Goal: Task Accomplishment & Management: Manage account settings

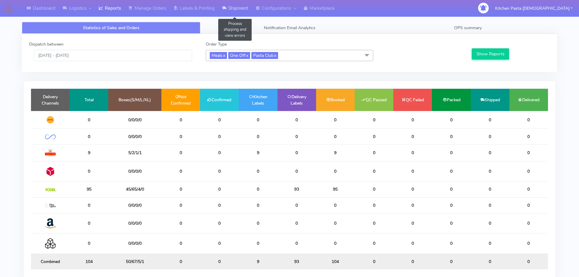
click at [244, 14] on link "Shipment" at bounding box center [234, 8] width 33 height 17
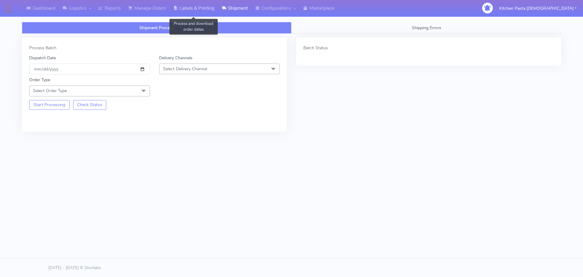
click at [199, 15] on link "Labels & Printing" at bounding box center [194, 8] width 48 height 17
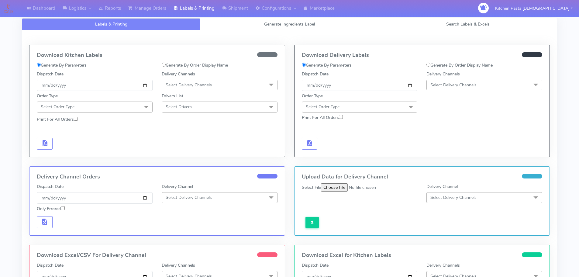
click at [462, 83] on span "Select Delivery Channels" at bounding box center [453, 85] width 46 height 6
click at [439, 145] on div "DPD" at bounding box center [483, 143] width 109 height 6
click at [446, 89] on span "DPD x" at bounding box center [484, 85] width 116 height 11
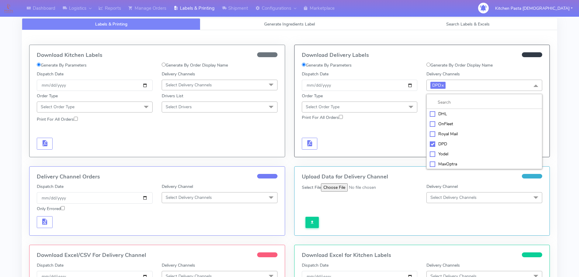
click at [453, 151] on div "Yodel" at bounding box center [483, 154] width 109 height 6
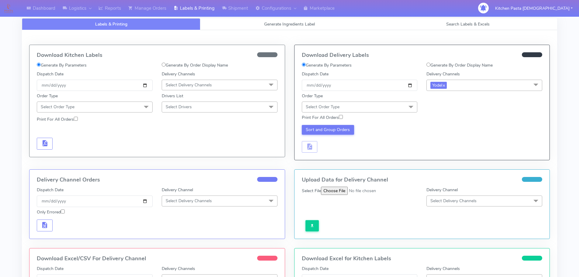
click at [362, 99] on div "Order Type Select Order Type Meal Kit Gift QCOM ATAVI" at bounding box center [359, 102] width 125 height 19
click at [383, 101] on div "Order Type Select Order Type Meal Kit Gift QCOM ATAVI" at bounding box center [359, 102] width 125 height 19
click at [385, 106] on span "Select Order Type" at bounding box center [360, 106] width 116 height 11
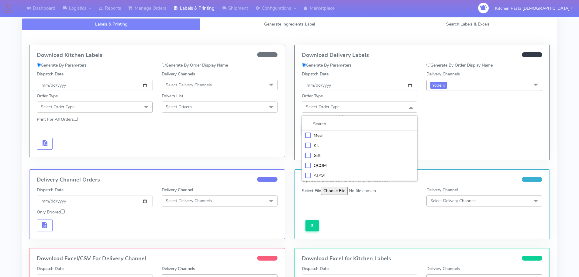
click at [351, 134] on div "Meal" at bounding box center [359, 135] width 109 height 6
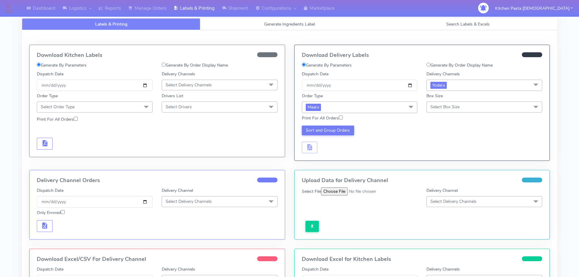
click at [432, 105] on span "Select Box Size" at bounding box center [444, 107] width 29 height 6
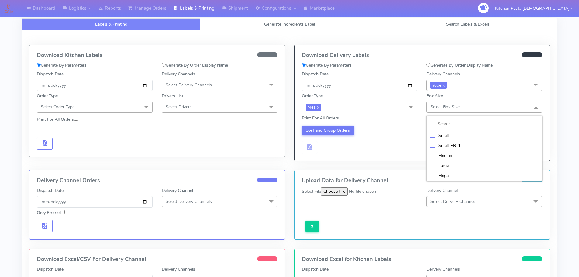
click at [450, 136] on div "Small" at bounding box center [483, 135] width 109 height 6
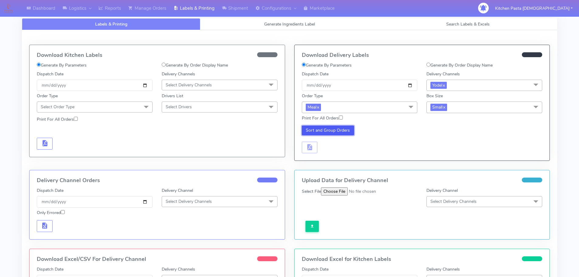
click at [326, 131] on button "Sort and Group Orders" at bounding box center [328, 130] width 53 height 10
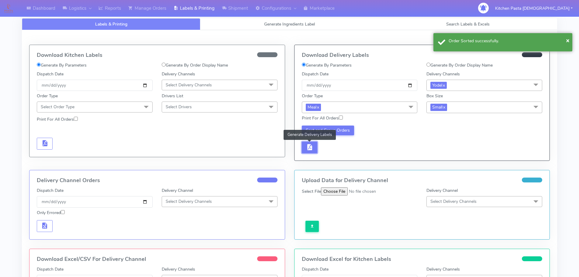
click at [316, 148] on button "button" at bounding box center [310, 148] width 16 height 12
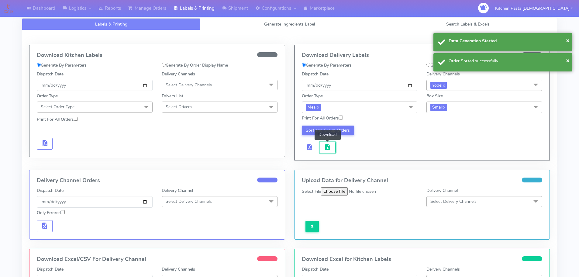
click at [333, 147] on button "button" at bounding box center [327, 148] width 16 height 12
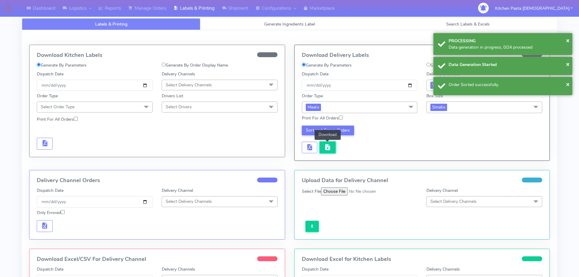
click at [330, 147] on span "button" at bounding box center [327, 148] width 7 height 6
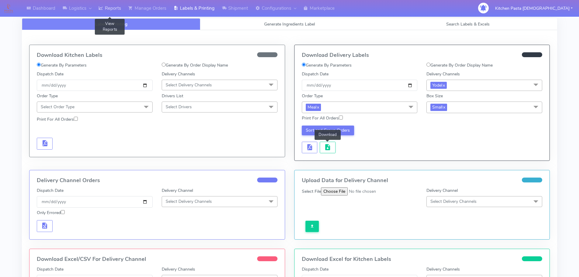
click at [111, 9] on link "Reports" at bounding box center [110, 8] width 30 height 17
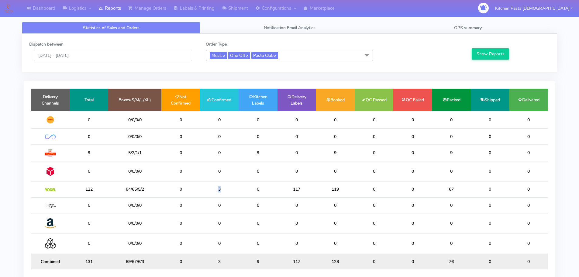
drag, startPoint x: 233, startPoint y: 193, endPoint x: 210, endPoint y: 190, distance: 23.6
click at [210, 190] on td "3" at bounding box center [219, 189] width 39 height 16
click at [230, 7] on link "Shipment" at bounding box center [234, 8] width 33 height 17
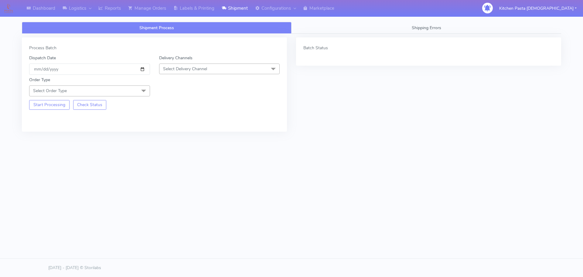
click at [201, 70] on span "Select Delivery Channel" at bounding box center [185, 69] width 44 height 6
click at [184, 132] on li "Yodel" at bounding box center [219, 137] width 120 height 10
click at [137, 90] on span "Select Order Type" at bounding box center [89, 90] width 121 height 11
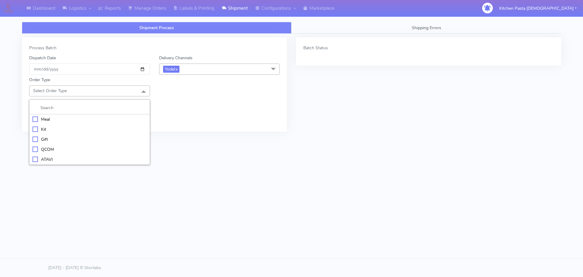
click at [111, 115] on li "Meal" at bounding box center [89, 119] width 120 height 10
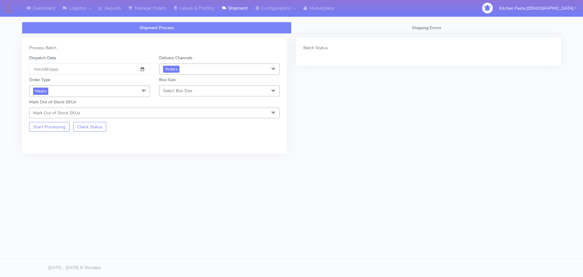
click at [179, 91] on span "Select Box Size" at bounding box center [177, 91] width 29 height 6
click at [187, 149] on div "Large" at bounding box center [219, 149] width 114 height 6
click at [53, 122] on button "Start Processing" at bounding box center [49, 127] width 40 height 10
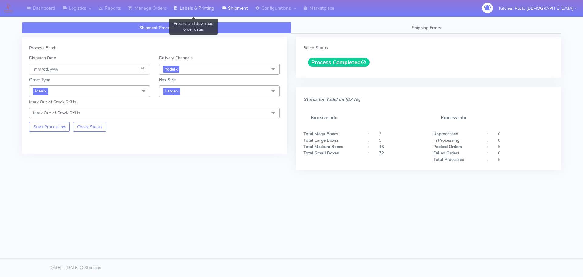
click at [211, 12] on link "Labels & Printing" at bounding box center [194, 8] width 48 height 17
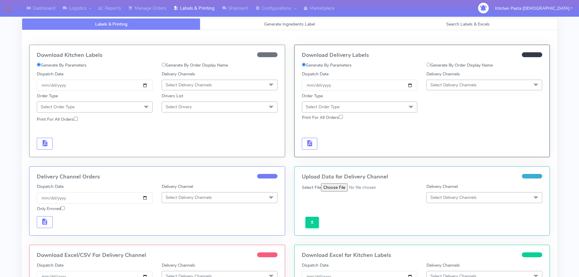
click at [475, 89] on span "Select Delivery Channels" at bounding box center [484, 85] width 116 height 11
click at [452, 155] on div "Yodel" at bounding box center [483, 153] width 109 height 6
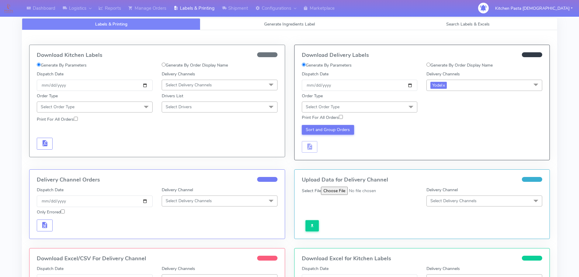
drag, startPoint x: 408, startPoint y: 103, endPoint x: 398, endPoint y: 111, distance: 12.5
click at [407, 103] on span at bounding box center [411, 107] width 12 height 12
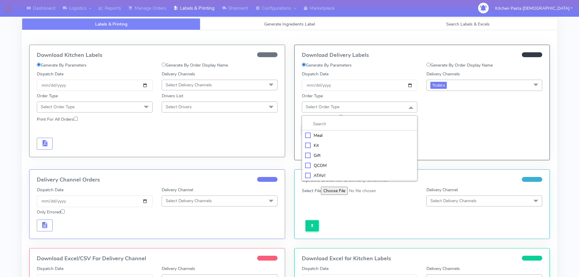
click at [367, 132] on div "Meal" at bounding box center [359, 135] width 109 height 6
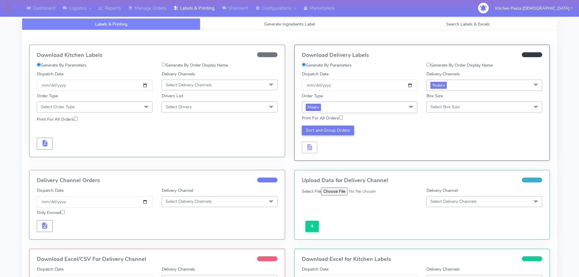
click at [444, 102] on span "Select Box Size" at bounding box center [484, 106] width 116 height 11
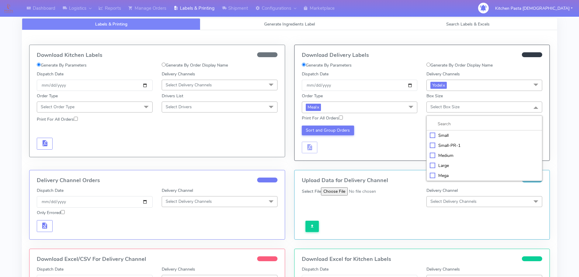
click at [446, 166] on div "Large" at bounding box center [483, 165] width 109 height 6
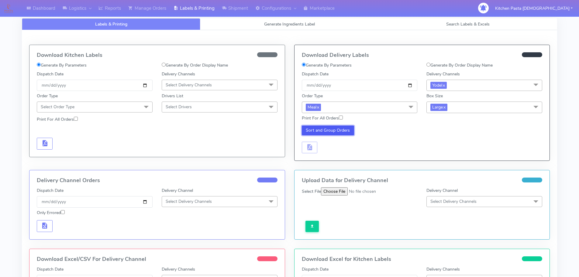
click at [345, 128] on button "Sort and Group Orders" at bounding box center [328, 130] width 53 height 10
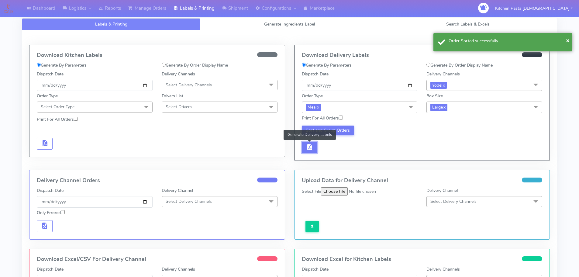
click at [303, 148] on button "button" at bounding box center [310, 148] width 16 height 12
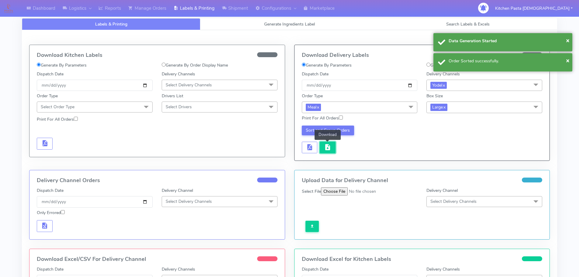
drag, startPoint x: 332, startPoint y: 149, endPoint x: 328, endPoint y: 150, distance: 4.0
click at [331, 150] on button "button" at bounding box center [327, 148] width 16 height 12
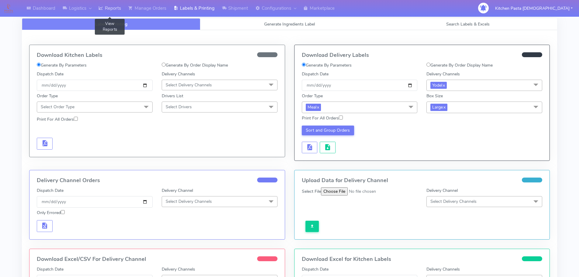
click at [99, 14] on link "Reports" at bounding box center [110, 8] width 30 height 17
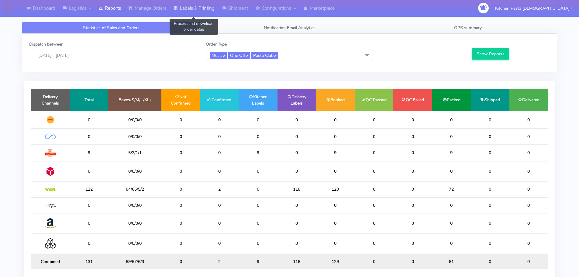
click at [213, 6] on link "Labels & Printing" at bounding box center [194, 8] width 48 height 17
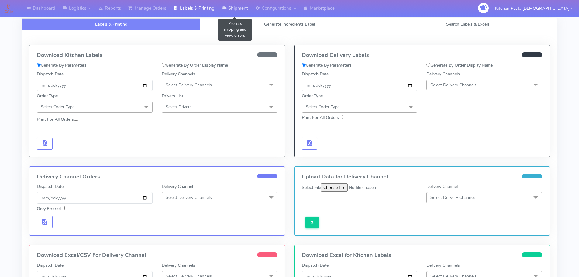
click at [241, 12] on link "Shipment" at bounding box center [234, 8] width 33 height 17
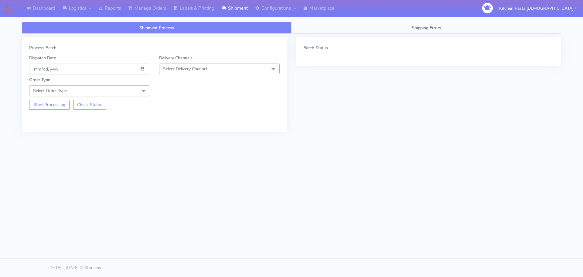
click at [227, 67] on span "Select Delivery Channel" at bounding box center [219, 68] width 121 height 11
drag, startPoint x: 187, startPoint y: 137, endPoint x: 162, endPoint y: 107, distance: 39.3
click at [186, 137] on div "Yodel" at bounding box center [219, 137] width 114 height 6
click at [142, 86] on span at bounding box center [144, 91] width 12 height 12
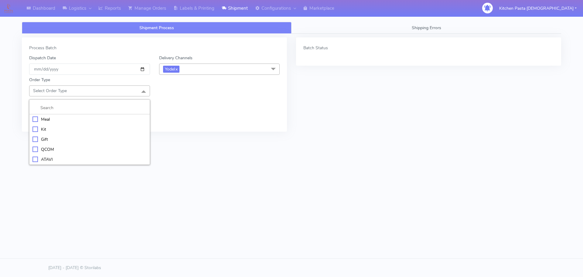
click at [108, 120] on div "Meal" at bounding box center [89, 119] width 114 height 6
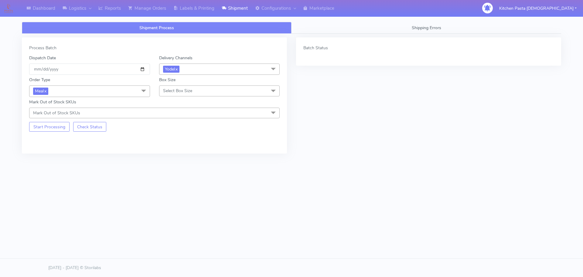
click at [194, 83] on div "Box Size Select Box Size Small Small-PR-1 Medium Large Mega" at bounding box center [220, 87] width 130 height 20
click at [192, 86] on span "Select Box Size" at bounding box center [219, 90] width 121 height 11
drag, startPoint x: 181, startPoint y: 159, endPoint x: 83, endPoint y: 149, distance: 98.0
click at [180, 159] on div "Mega" at bounding box center [219, 159] width 114 height 6
click at [55, 132] on div "Process Batch Dispatch Date [DATE] Delivery Channels Yodel x DHL OnFleet Royal …" at bounding box center [154, 95] width 265 height 116
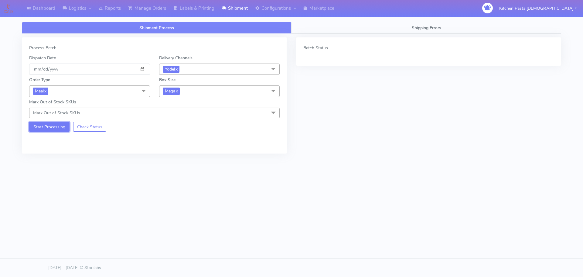
click at [57, 127] on button "Start Processing" at bounding box center [49, 127] width 40 height 10
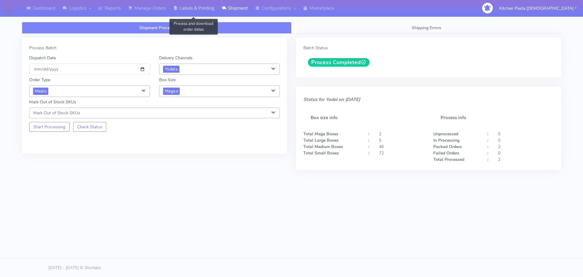
click at [216, 9] on link "Labels & Printing" at bounding box center [194, 8] width 48 height 17
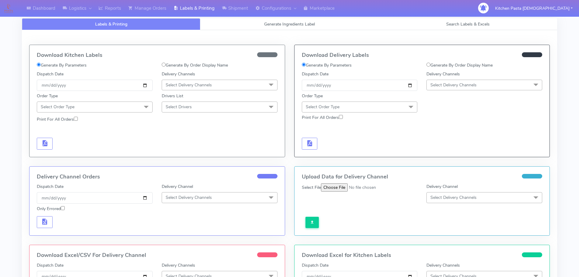
click at [453, 82] on span "Select Delivery Channels" at bounding box center [453, 85] width 46 height 6
click at [450, 149] on li "Yodel" at bounding box center [483, 153] width 115 height 10
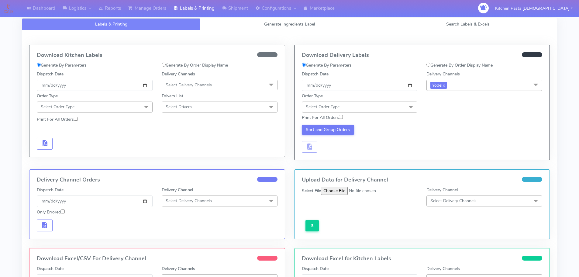
click at [381, 113] on div "Print For All Orders" at bounding box center [422, 117] width 250 height 11
click at [384, 98] on div "Order Type Select Order Type Meal Kit Gift QCOM ATAVI" at bounding box center [359, 102] width 125 height 19
click at [384, 105] on span "Select Order Type" at bounding box center [360, 106] width 116 height 11
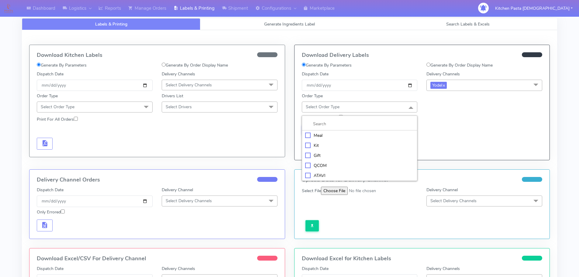
click at [327, 133] on div "Meal" at bounding box center [359, 135] width 109 height 6
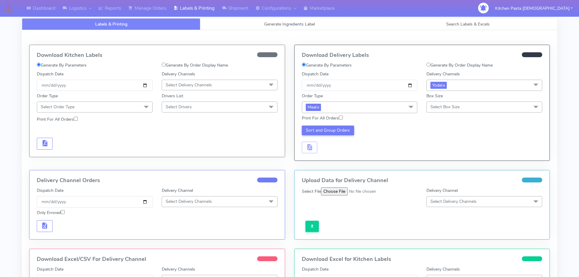
click at [452, 108] on span "Select Box Size" at bounding box center [444, 107] width 29 height 6
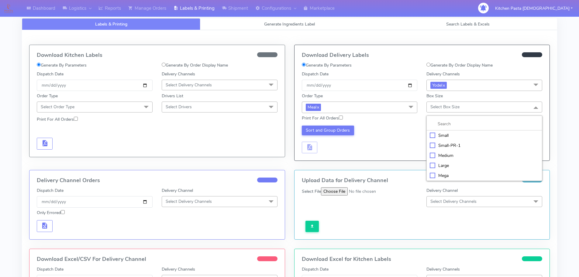
click at [449, 176] on div "Mega" at bounding box center [483, 175] width 109 height 6
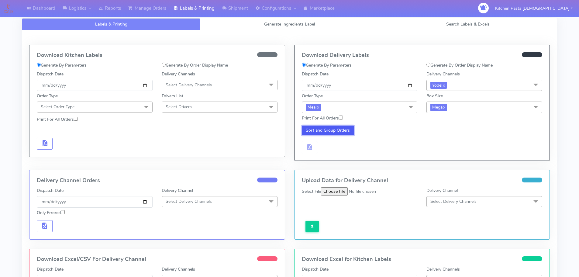
click at [330, 133] on button "Sort and Group Orders" at bounding box center [328, 130] width 53 height 10
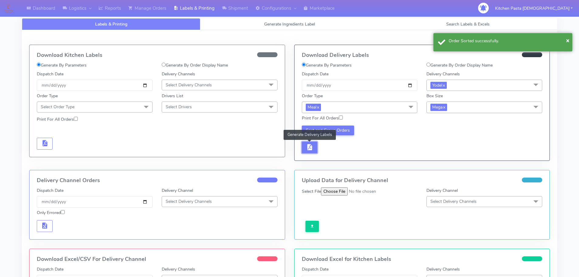
click at [316, 147] on button "button" at bounding box center [310, 148] width 16 height 12
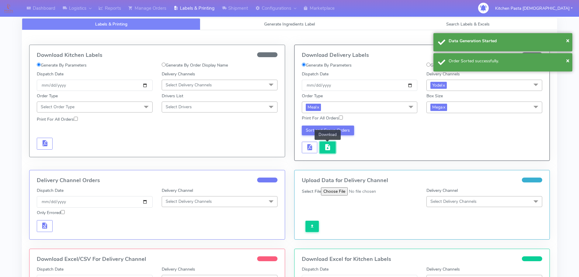
click at [324, 147] on span "button" at bounding box center [327, 148] width 7 height 6
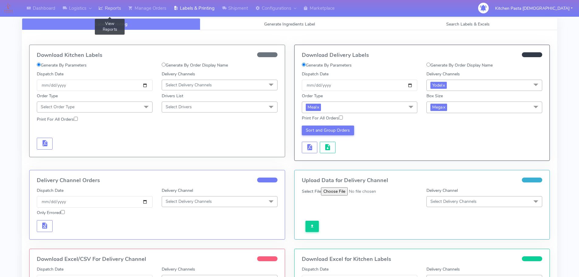
click at [97, 4] on link "Reports" at bounding box center [110, 8] width 30 height 17
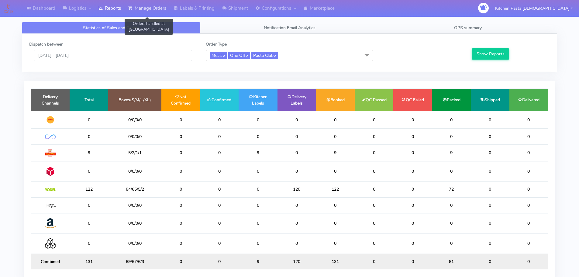
click at [155, 11] on link "Manage Orders" at bounding box center [147, 8] width 45 height 17
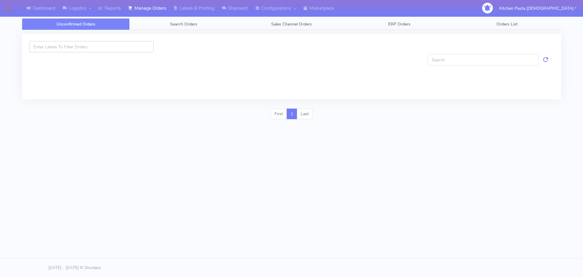
click at [121, 51] on input at bounding box center [91, 46] width 125 height 11
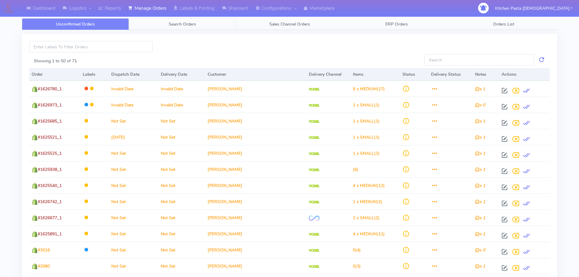
click at [198, 19] on link "Search Orders" at bounding box center [182, 24] width 107 height 12
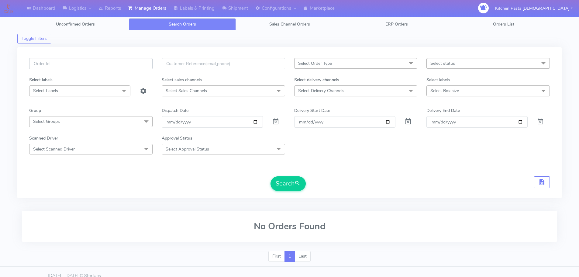
click at [105, 64] on input "text" at bounding box center [90, 63] width 123 height 11
type input "1627315"
click at [295, 179] on button "Search" at bounding box center [287, 183] width 35 height 15
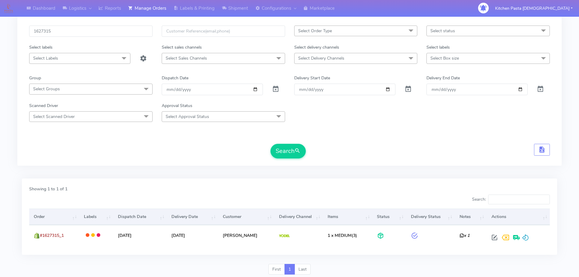
scroll to position [23, 0]
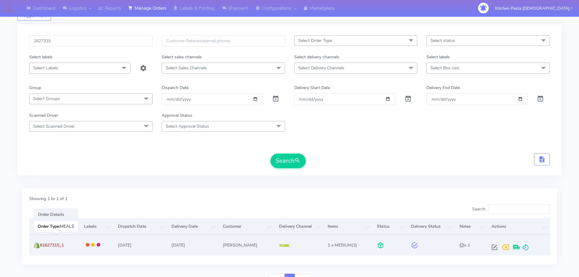
drag, startPoint x: 65, startPoint y: 245, endPoint x: 42, endPoint y: 245, distance: 23.4
click at [42, 245] on span "#1627315_1" at bounding box center [52, 245] width 24 height 6
copy span "#1627315_1"
click at [526, 246] on span at bounding box center [524, 248] width 7 height 6
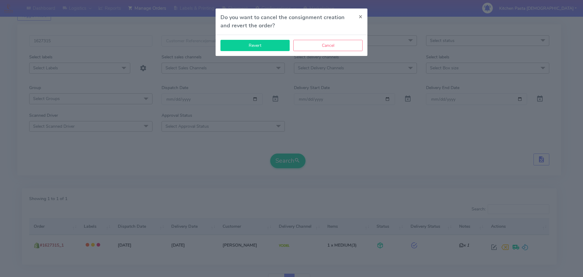
click at [253, 43] on button "Revert" at bounding box center [254, 45] width 69 height 11
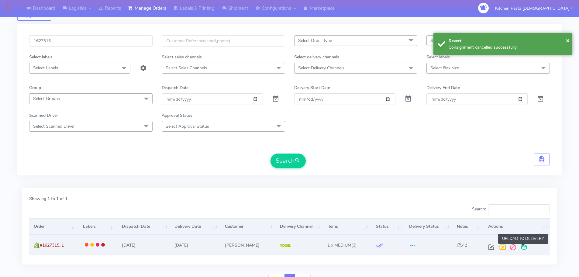
click at [524, 249] on span at bounding box center [523, 248] width 11 height 6
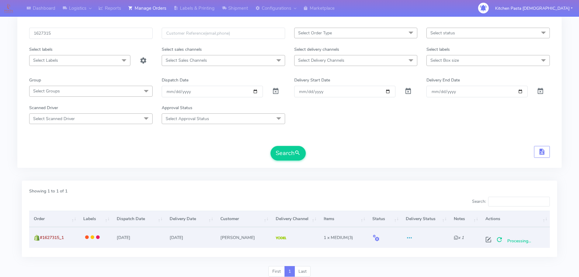
scroll to position [0, 0]
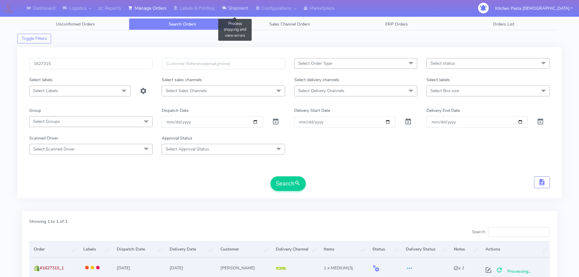
click at [221, 6] on link "Shipment" at bounding box center [234, 8] width 33 height 17
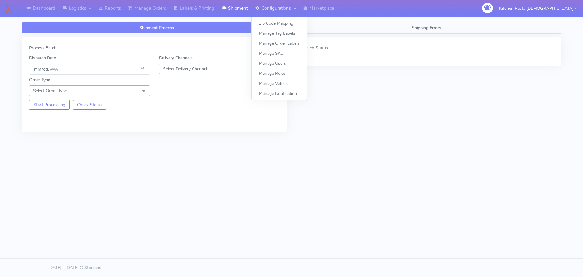
click at [273, 7] on link "Configurations" at bounding box center [275, 8] width 48 height 17
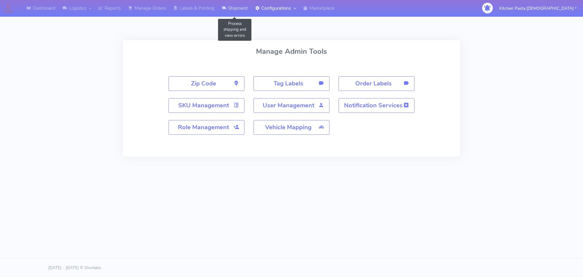
click at [232, 5] on link "Shipment" at bounding box center [234, 8] width 33 height 17
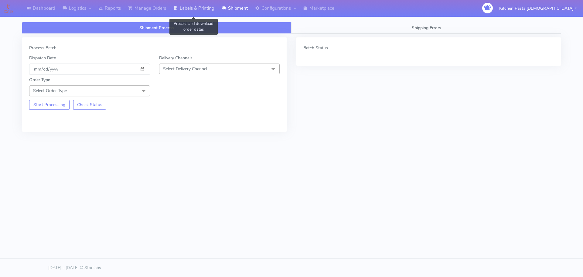
click at [195, 12] on link "Labels & Printing" at bounding box center [194, 8] width 48 height 17
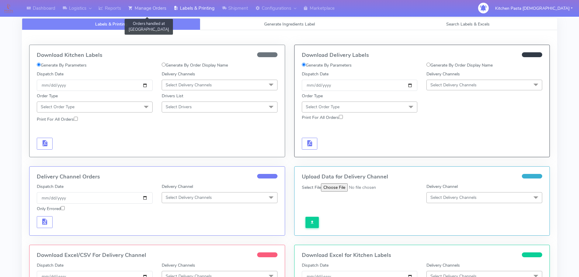
click at [150, 4] on link "Manage Orders" at bounding box center [147, 8] width 45 height 17
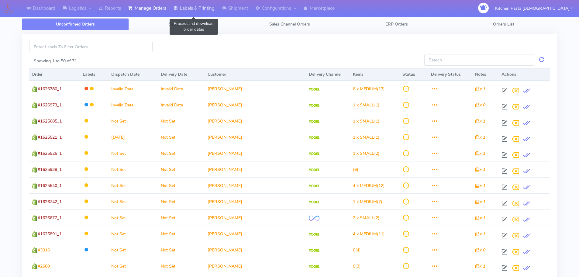
click at [200, 12] on link "Labels & Printing" at bounding box center [194, 8] width 48 height 17
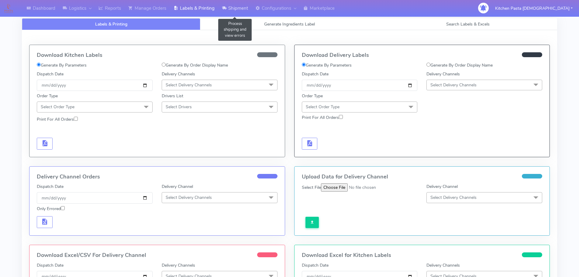
click at [237, 10] on link "Shipment" at bounding box center [234, 8] width 33 height 17
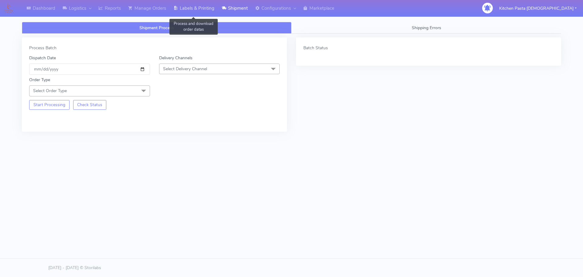
click at [189, 7] on link "Labels & Printing" at bounding box center [194, 8] width 48 height 17
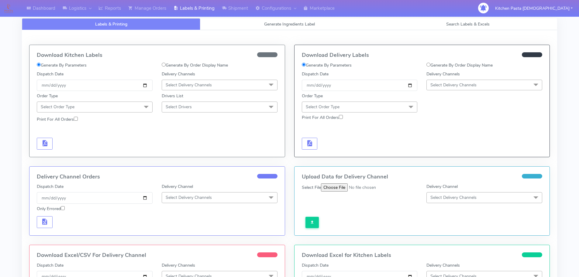
click at [442, 68] on label "Generate By Order Display Name" at bounding box center [459, 65] width 66 height 6
click at [430, 67] on input "Generate By Order Display Name" at bounding box center [428, 65] width 4 height 4
radio input "true"
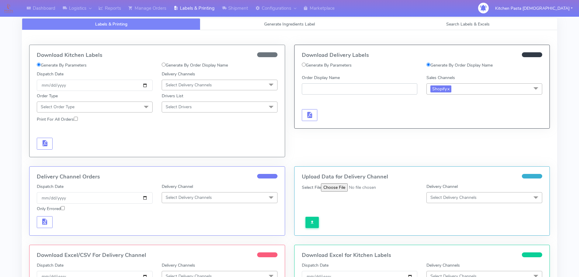
click at [334, 89] on input "Order Display Name" at bounding box center [360, 88] width 116 height 11
paste input "#1627315_1"
type input "#1627315_1"
click at [317, 118] on button "button" at bounding box center [310, 115] width 16 height 12
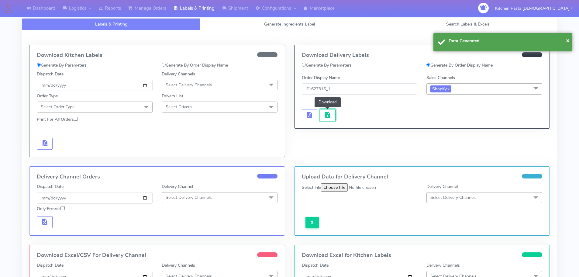
drag, startPoint x: 324, startPoint y: 118, endPoint x: 328, endPoint y: 125, distance: 8.2
click at [324, 118] on span "button" at bounding box center [327, 116] width 7 height 6
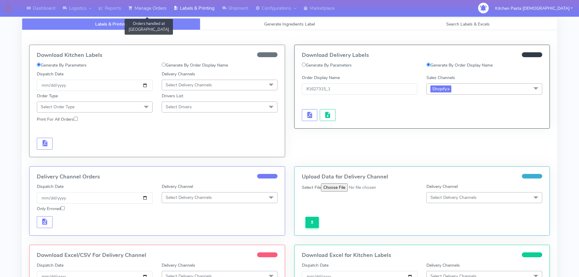
click at [164, 11] on link "Manage Orders" at bounding box center [147, 8] width 45 height 17
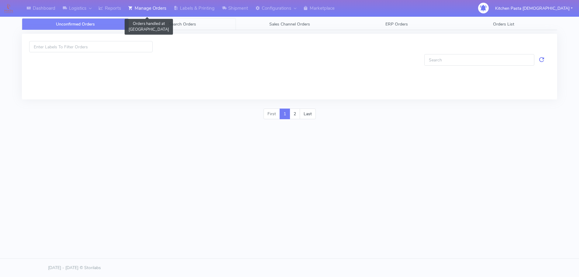
click at [179, 24] on span "Search Orders" at bounding box center [182, 24] width 27 height 6
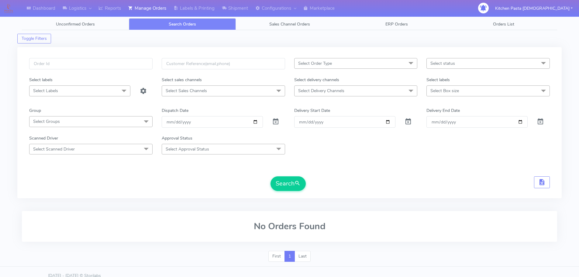
drag, startPoint x: 75, startPoint y: 55, endPoint x: 82, endPoint y: 66, distance: 12.8
click at [77, 56] on div "Select Order Type Select All MEALS ATAVI One Off Pasta Club Gift Kit Event Unkn…" at bounding box center [289, 122] width 544 height 151
click at [83, 66] on input "text" at bounding box center [90, 63] width 123 height 11
type input "1627323"
click at [291, 181] on button "Search" at bounding box center [287, 183] width 35 height 15
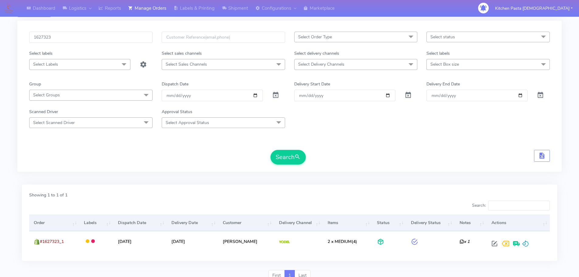
scroll to position [53, 0]
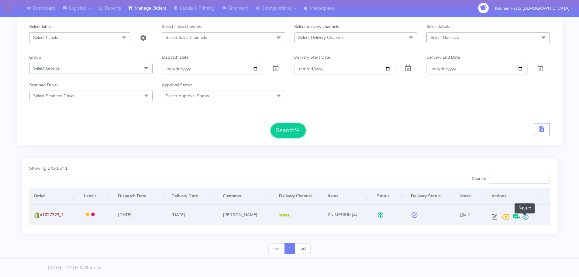
click at [525, 217] on span at bounding box center [524, 218] width 7 height 6
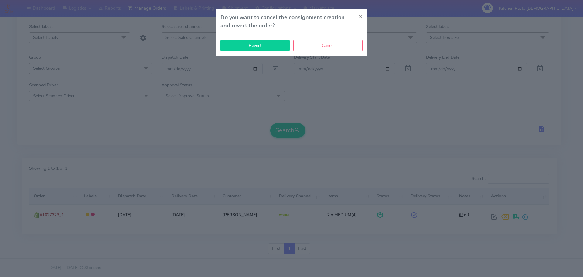
click at [260, 50] on button "Revert" at bounding box center [254, 45] width 69 height 11
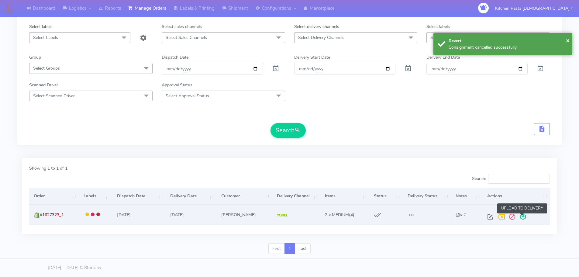
click at [521, 217] on span at bounding box center [522, 218] width 11 height 6
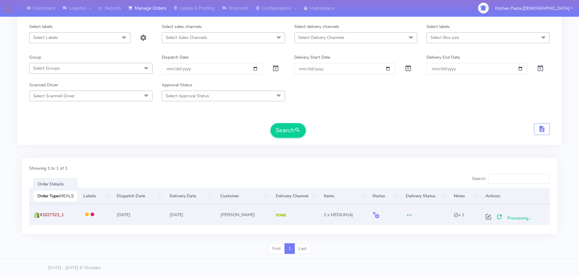
drag, startPoint x: 66, startPoint y: 215, endPoint x: 42, endPoint y: 213, distance: 24.1
click at [42, 213] on span "#1627323_1" at bounding box center [52, 215] width 24 height 6
copy span "#1627323_1"
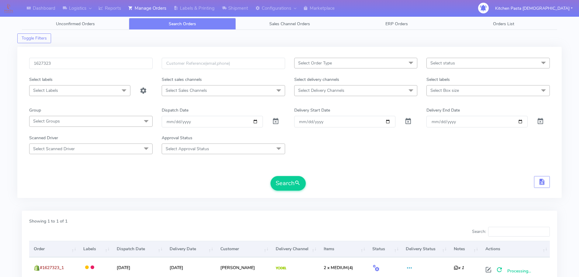
scroll to position [0, 0]
click at [214, 8] on link "Labels & Printing" at bounding box center [194, 8] width 48 height 17
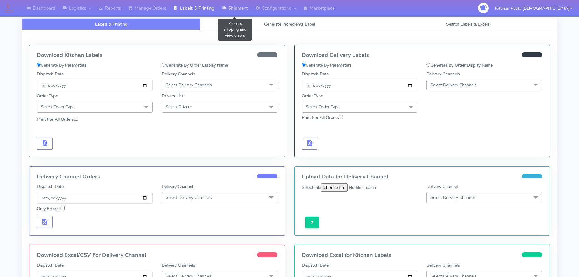
click at [235, 13] on link "Shipment" at bounding box center [234, 8] width 33 height 17
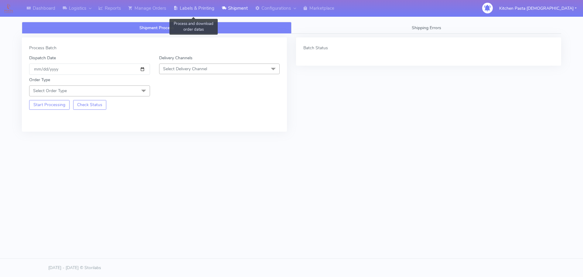
click at [175, 14] on link "Labels & Printing" at bounding box center [194, 8] width 48 height 17
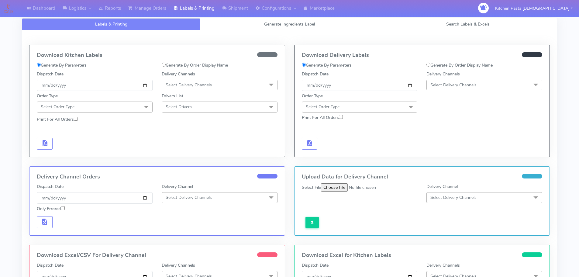
click at [436, 64] on label "Generate By Order Display Name" at bounding box center [459, 65] width 66 height 6
click at [430, 64] on input "Generate By Order Display Name" at bounding box center [428, 65] width 4 height 4
radio input "true"
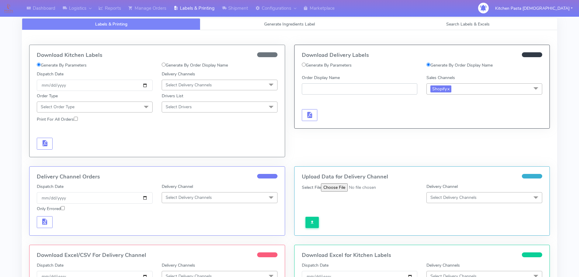
click at [345, 90] on input "Order Display Name" at bounding box center [360, 88] width 116 height 11
paste input "#1627323_1"
type input "#1627323_1"
click at [315, 115] on button "button" at bounding box center [310, 115] width 16 height 12
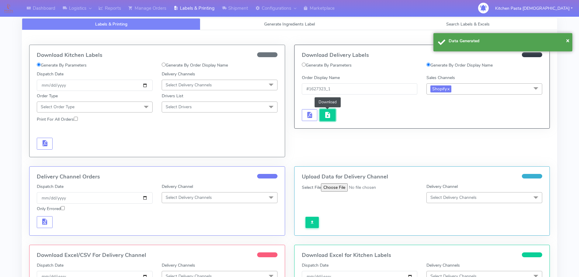
click at [322, 116] on button "button" at bounding box center [327, 115] width 16 height 12
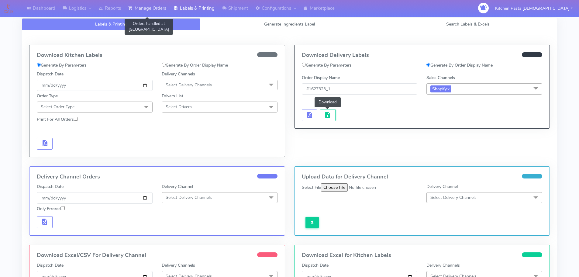
click at [152, 6] on link "Manage Orders" at bounding box center [147, 8] width 45 height 17
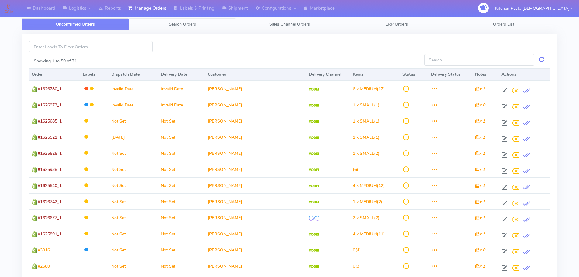
click at [185, 22] on span "Search Orders" at bounding box center [182, 24] width 27 height 6
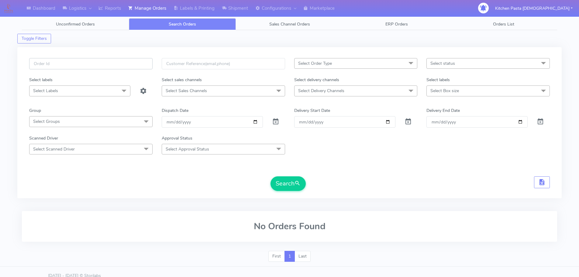
click at [122, 68] on input "text" at bounding box center [90, 63] width 123 height 11
paste input "#1627323_1"
type input "#1627323_1"
click at [305, 186] on button "Search" at bounding box center [287, 183] width 35 height 15
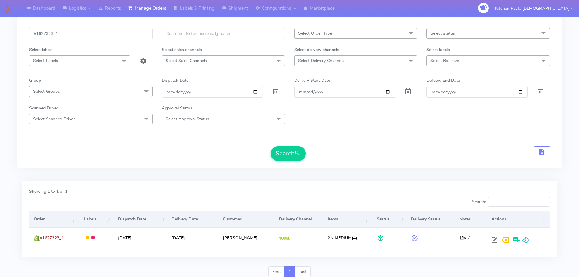
scroll to position [30, 0]
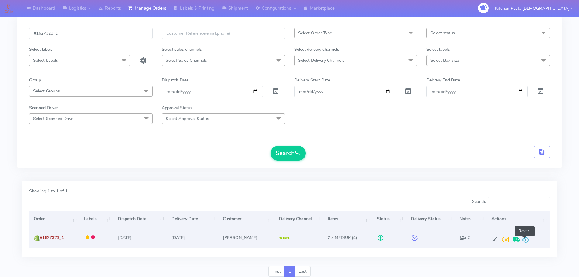
click at [523, 239] on span at bounding box center [524, 241] width 7 height 6
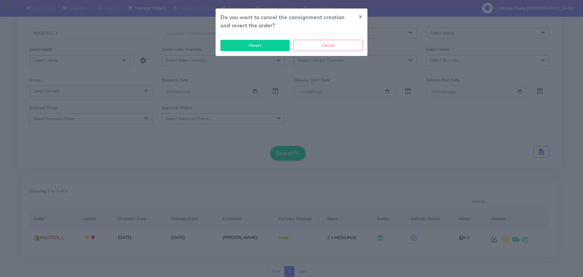
click at [260, 45] on button "Revert" at bounding box center [254, 45] width 69 height 11
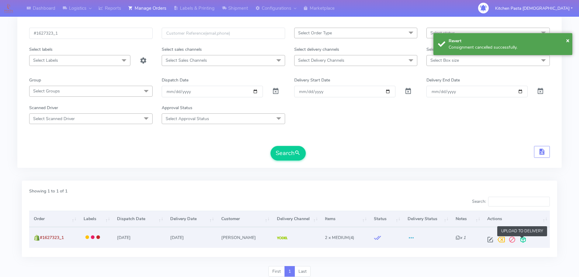
click at [523, 239] on span at bounding box center [522, 241] width 11 height 6
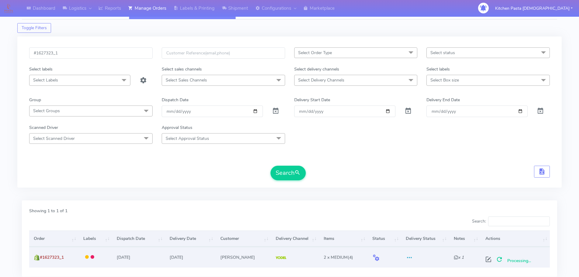
scroll to position [0, 0]
